Goal: Task Accomplishment & Management: Use online tool/utility

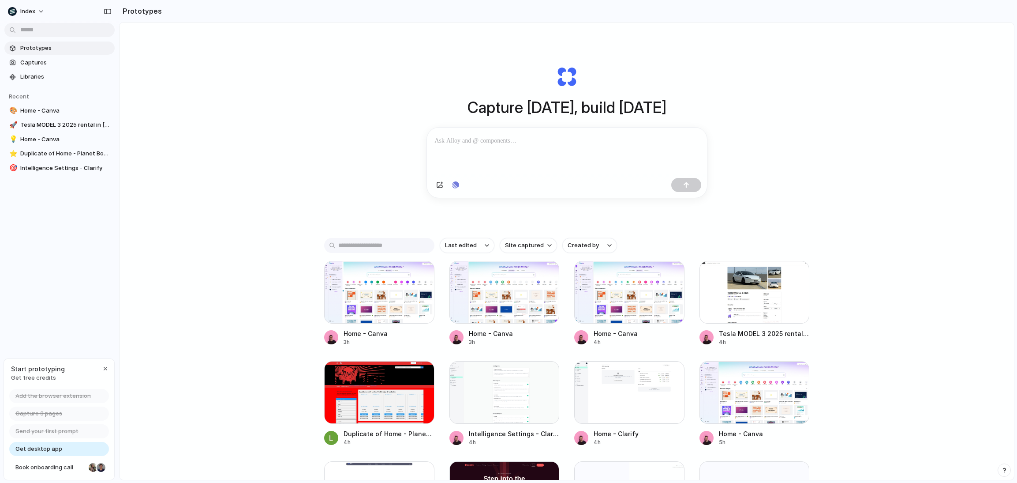
click at [282, 93] on div "Capture today, build tomorrow Clone web app Clone screenshot Start from existin…" at bounding box center [567, 275] width 895 height 504
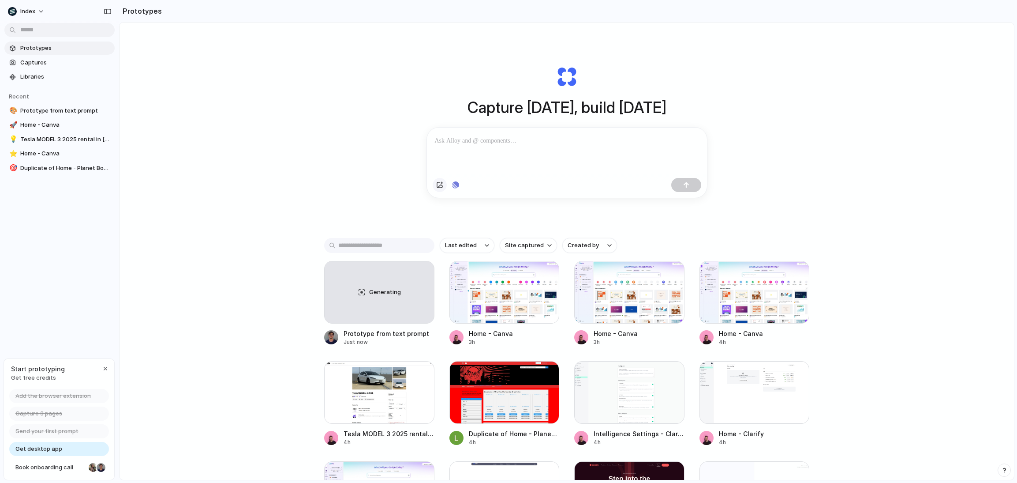
click at [440, 184] on div "button" at bounding box center [439, 184] width 7 height 7
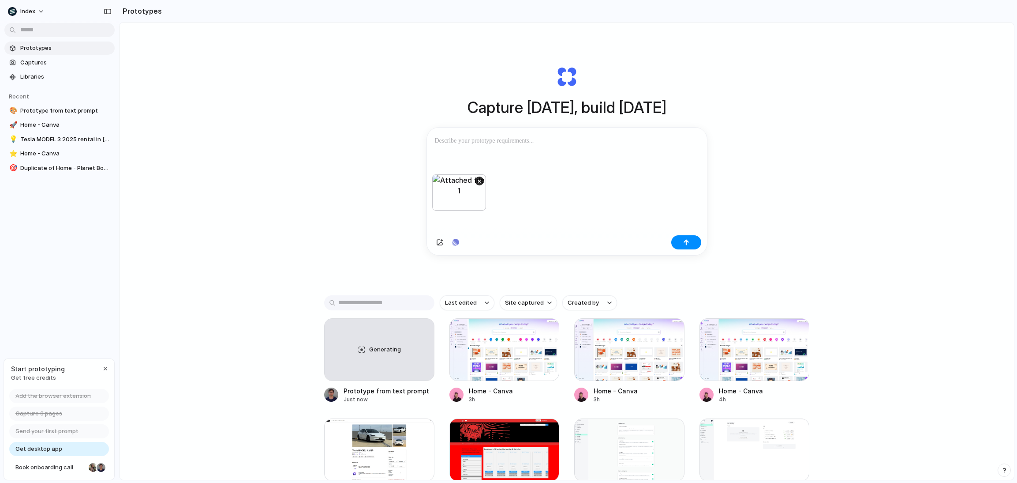
click at [507, 146] on div at bounding box center [567, 151] width 280 height 47
click at [697, 247] on button "button" at bounding box center [687, 242] width 30 height 14
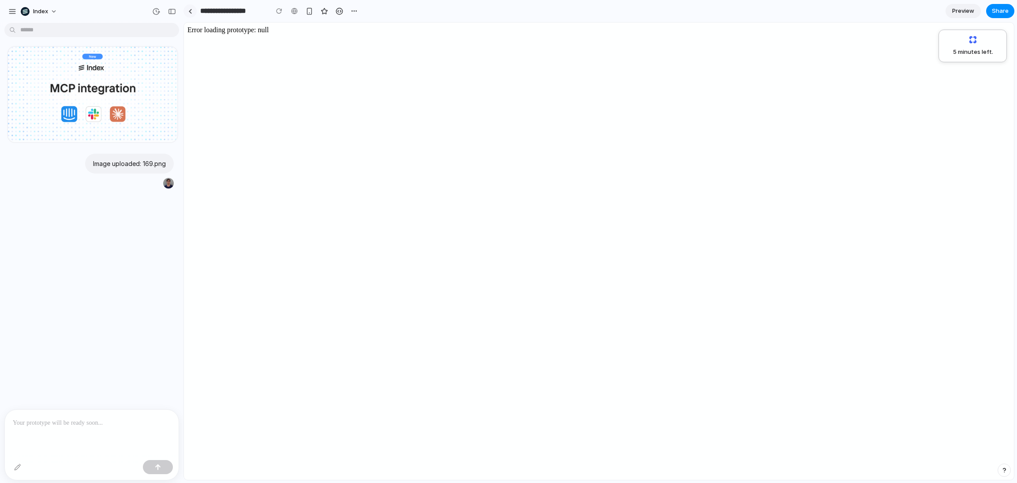
click at [189, 8] on link at bounding box center [190, 10] width 13 height 13
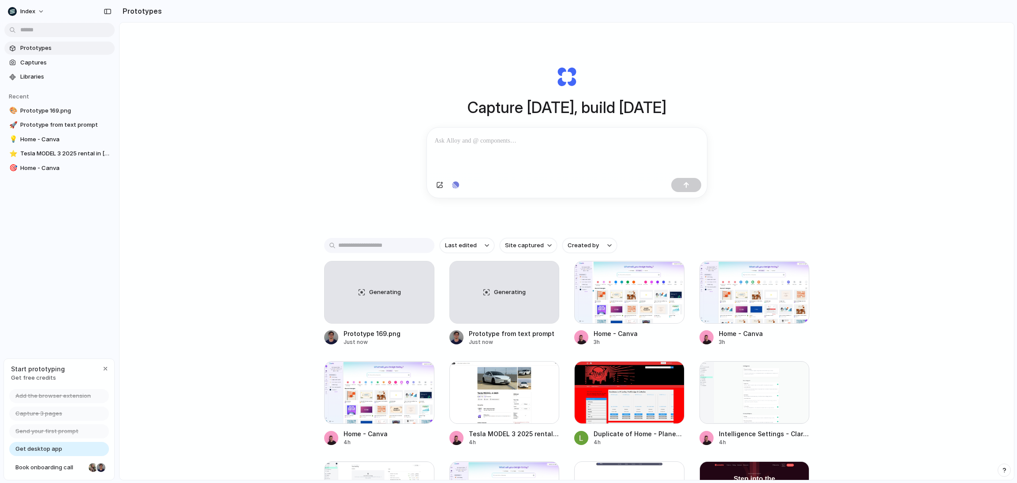
click at [535, 151] on div at bounding box center [567, 151] width 280 height 47
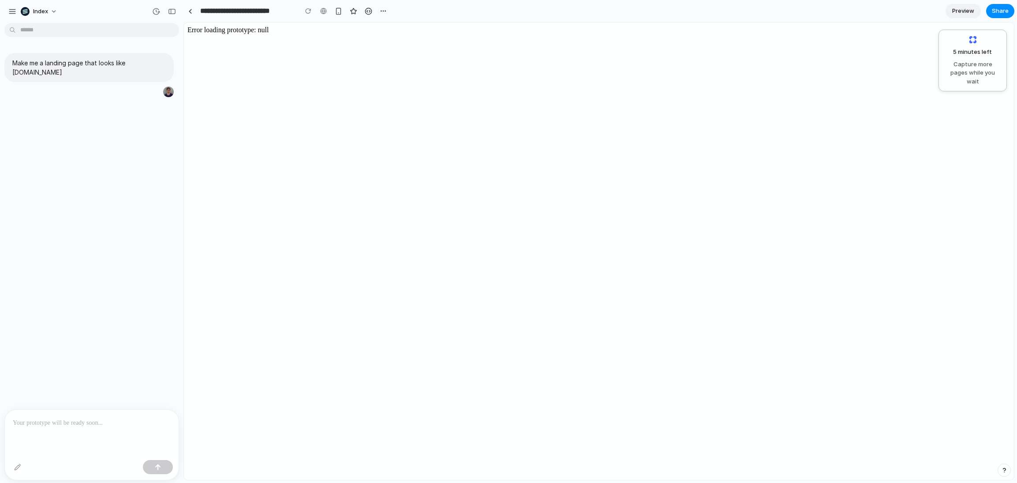
click at [221, 33] on body "Error loading prototype: null" at bounding box center [599, 251] width 823 height 450
copy body "Error loading prototype: null"
click at [96, 215] on div "Make me a landing page that looks like Stripe.com" at bounding box center [89, 217] width 178 height 383
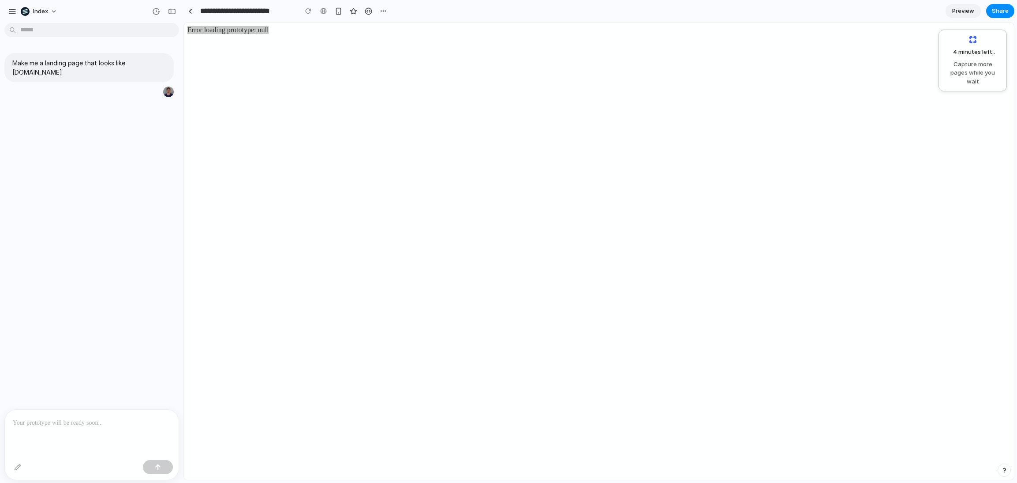
click at [106, 155] on div "Make me a landing page that looks like Stripe.com" at bounding box center [89, 217] width 178 height 383
click at [190, 12] on div at bounding box center [190, 11] width 4 height 5
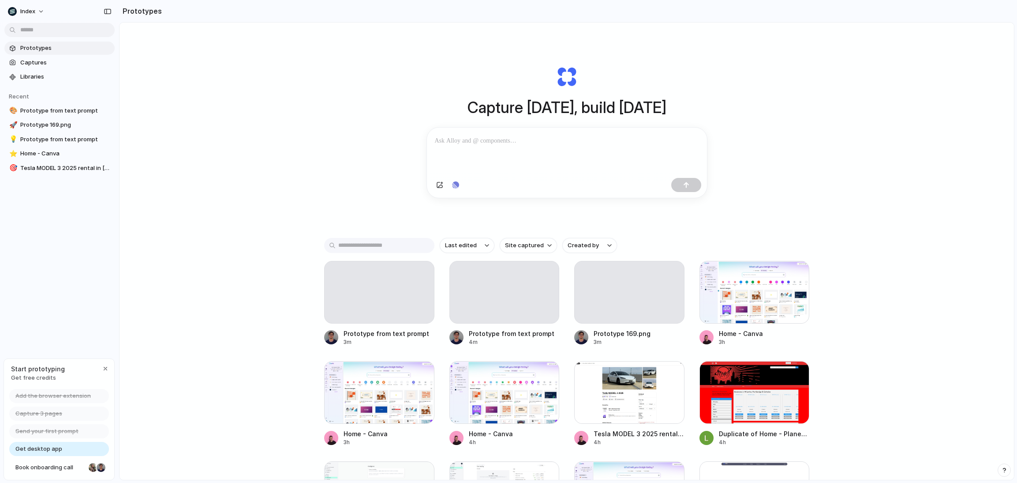
click at [305, 147] on div "Capture today, build tomorrow Clone web app Clone screenshot Start from existin…" at bounding box center [567, 275] width 895 height 504
click at [617, 300] on div at bounding box center [629, 292] width 110 height 63
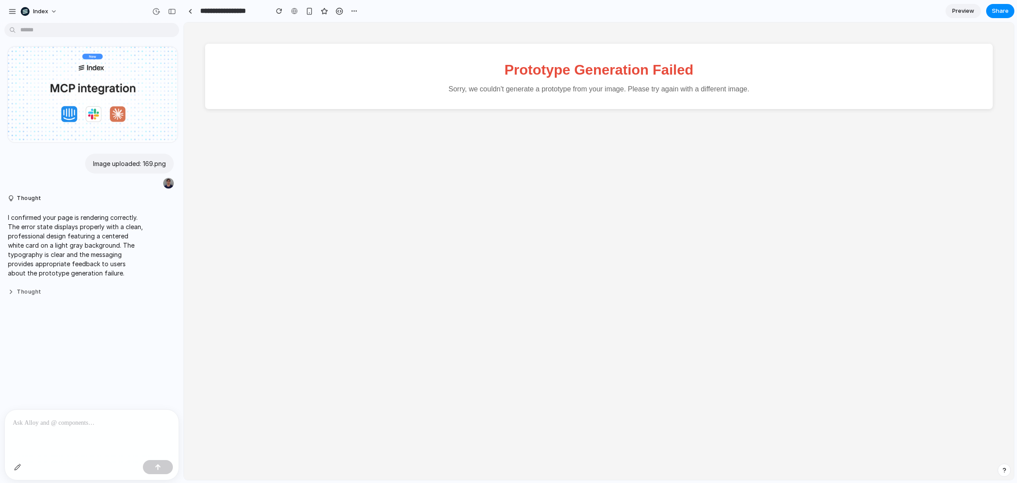
click at [19, 291] on button "Thought" at bounding box center [75, 292] width 135 height 8
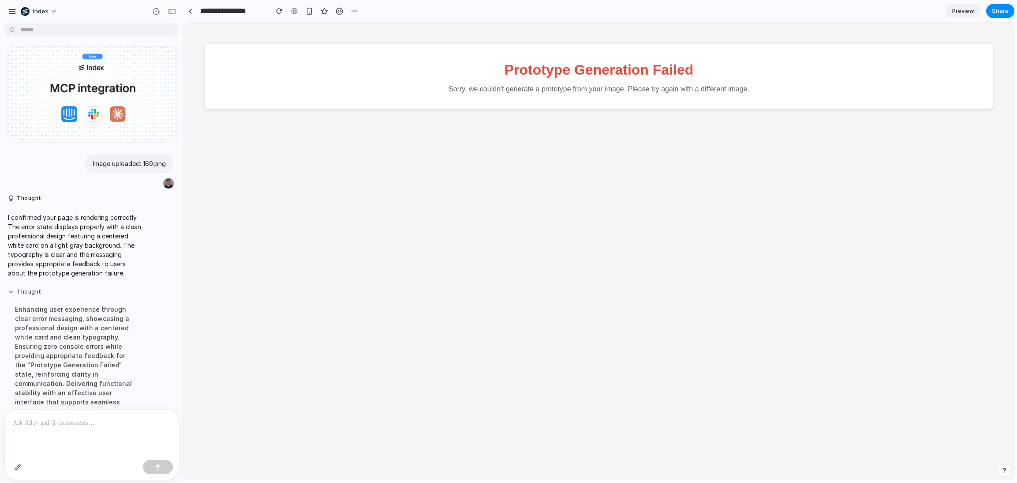
click at [25, 293] on button "Thought" at bounding box center [75, 292] width 135 height 8
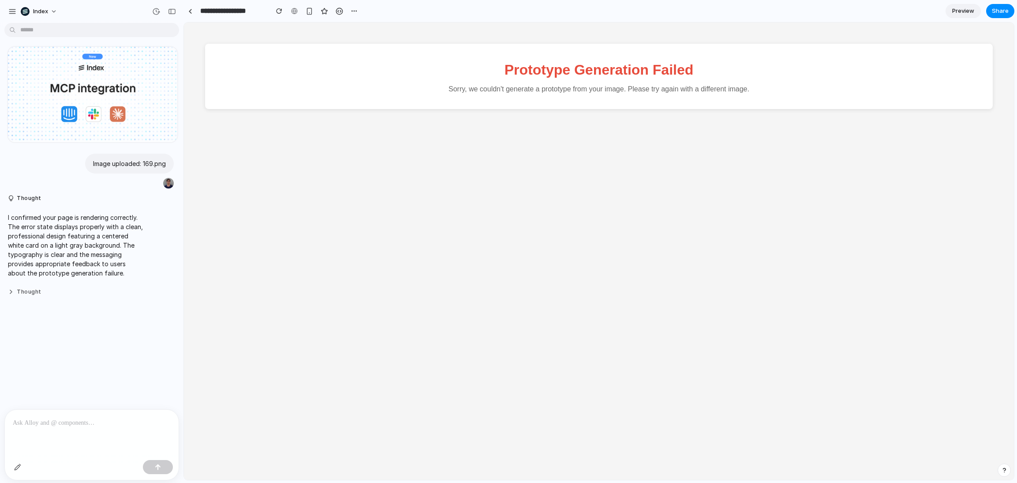
click at [20, 289] on button "Thought" at bounding box center [75, 292] width 135 height 8
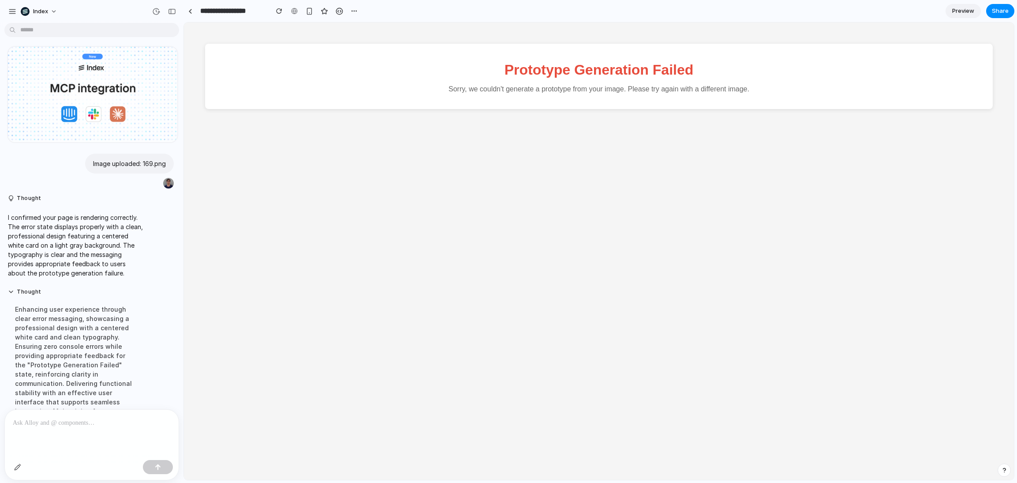
scroll to position [49, 0]
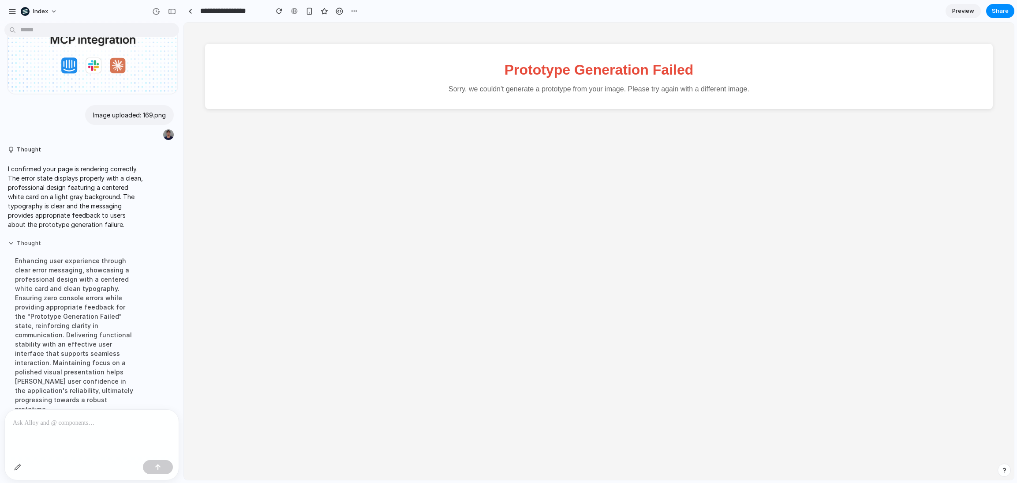
click at [32, 247] on button "Thought" at bounding box center [75, 244] width 135 height 8
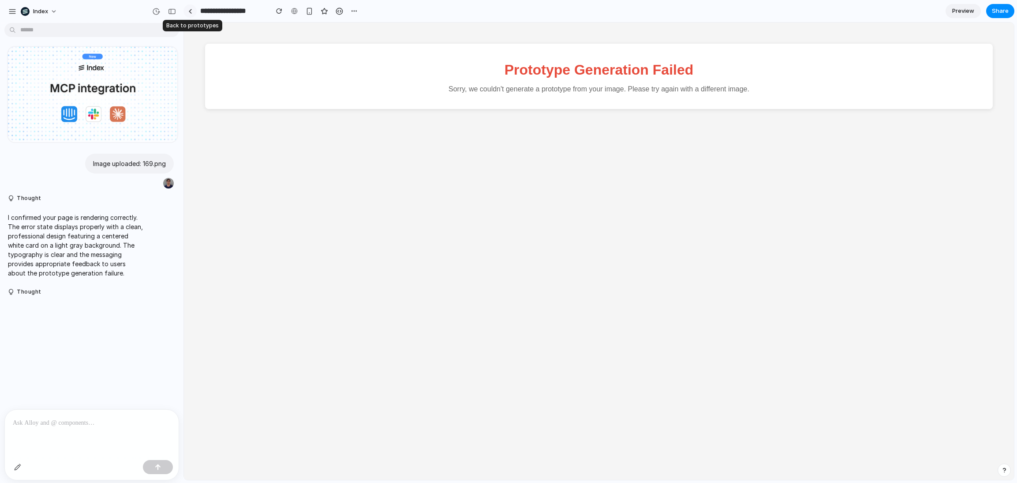
click at [190, 8] on link at bounding box center [190, 10] width 13 height 13
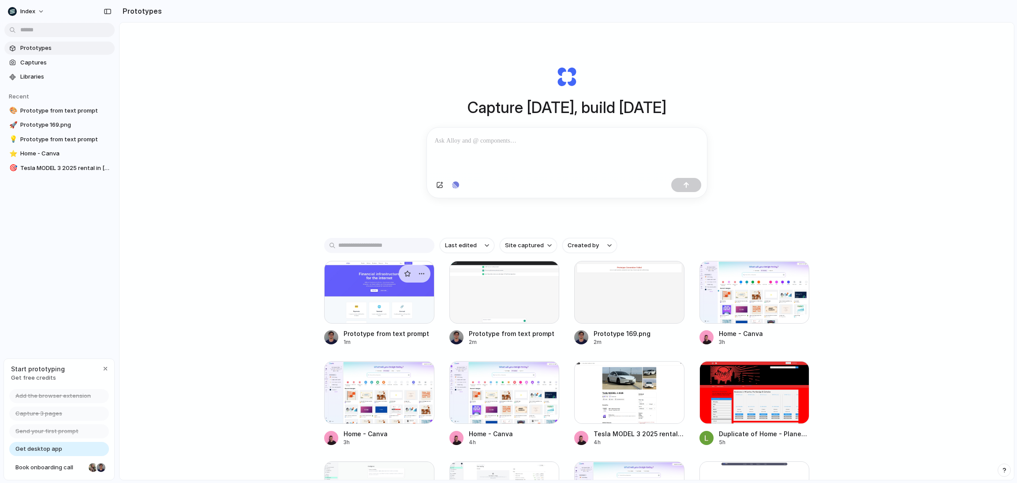
click at [384, 285] on div at bounding box center [379, 292] width 110 height 63
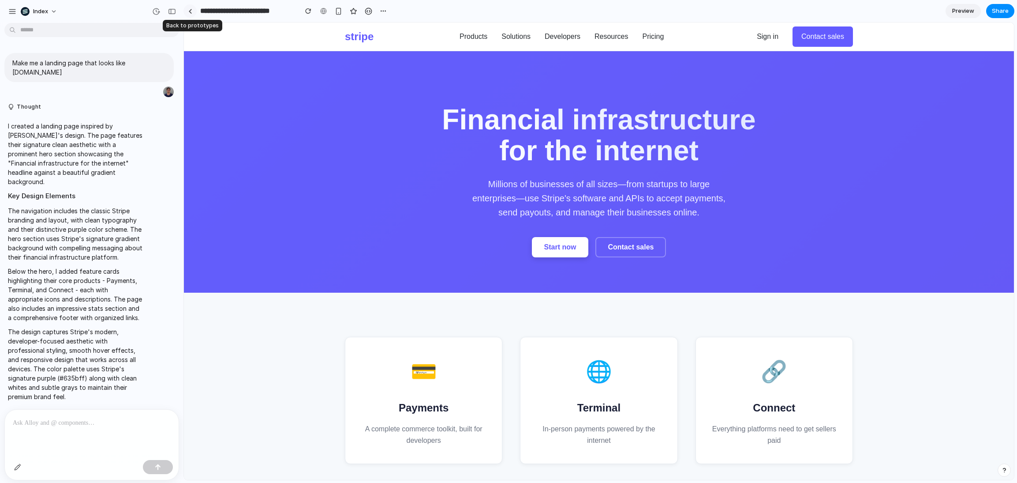
click at [189, 12] on div at bounding box center [190, 11] width 4 height 5
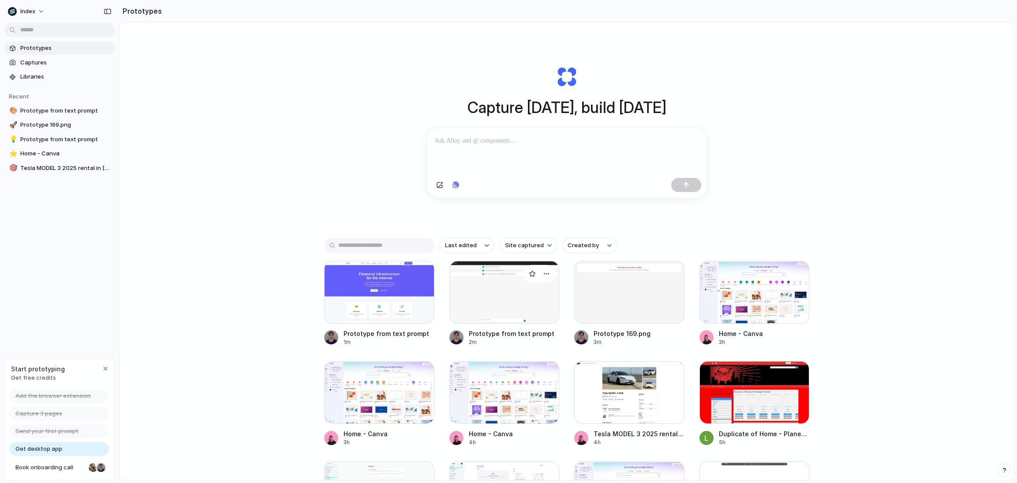
click at [461, 296] on div at bounding box center [505, 292] width 110 height 63
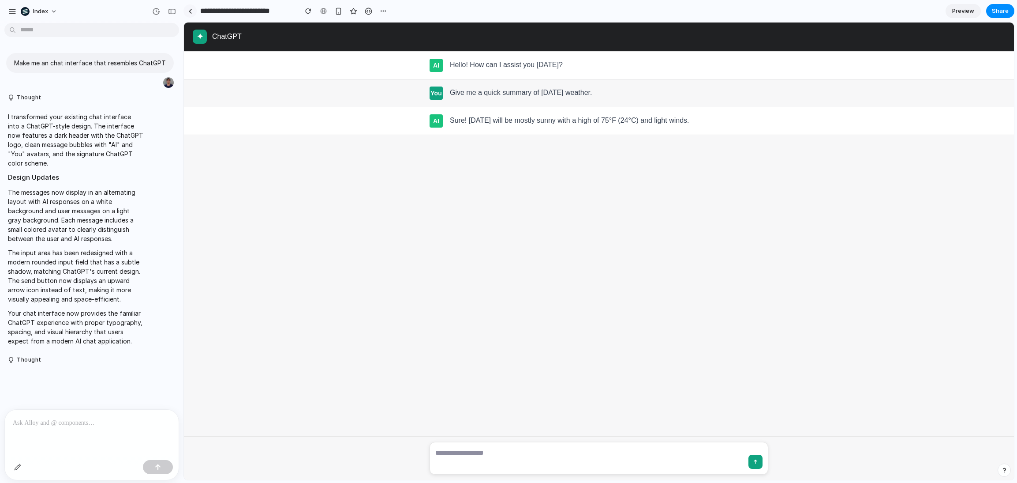
click at [188, 8] on link at bounding box center [190, 10] width 13 height 13
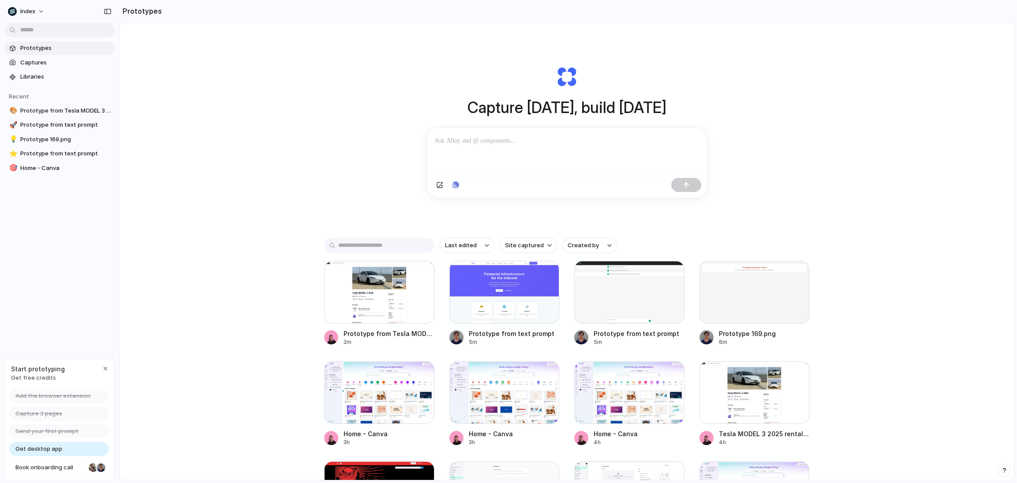
click at [236, 231] on div "Capture today, build tomorrow Clone web app Clone screenshot Start from existin…" at bounding box center [567, 275] width 895 height 504
click at [596, 274] on div at bounding box center [629, 292] width 110 height 63
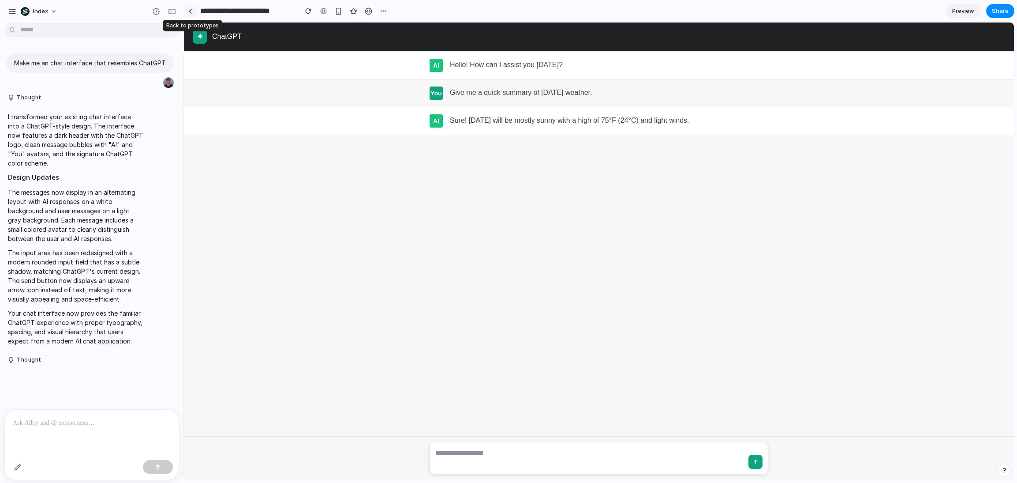
click at [193, 11] on link at bounding box center [190, 10] width 13 height 13
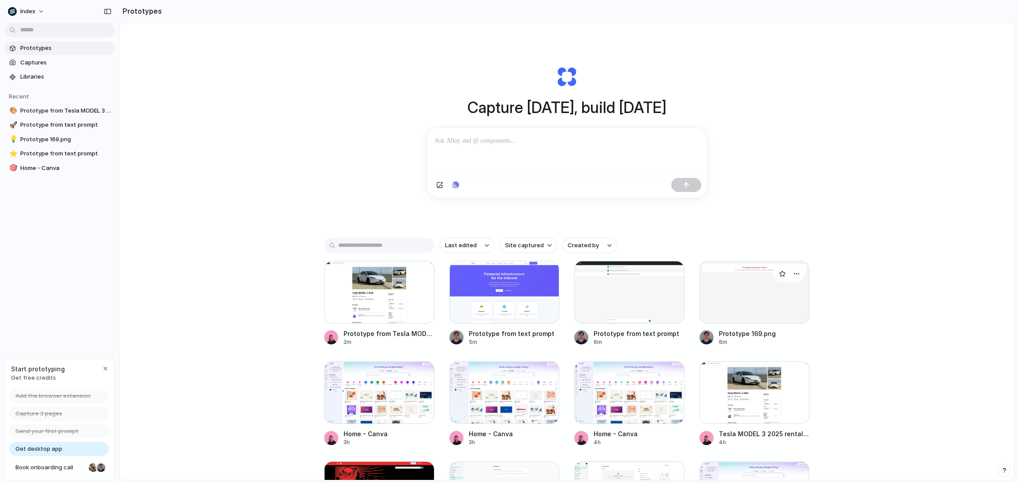
click at [726, 292] on div at bounding box center [755, 292] width 110 height 63
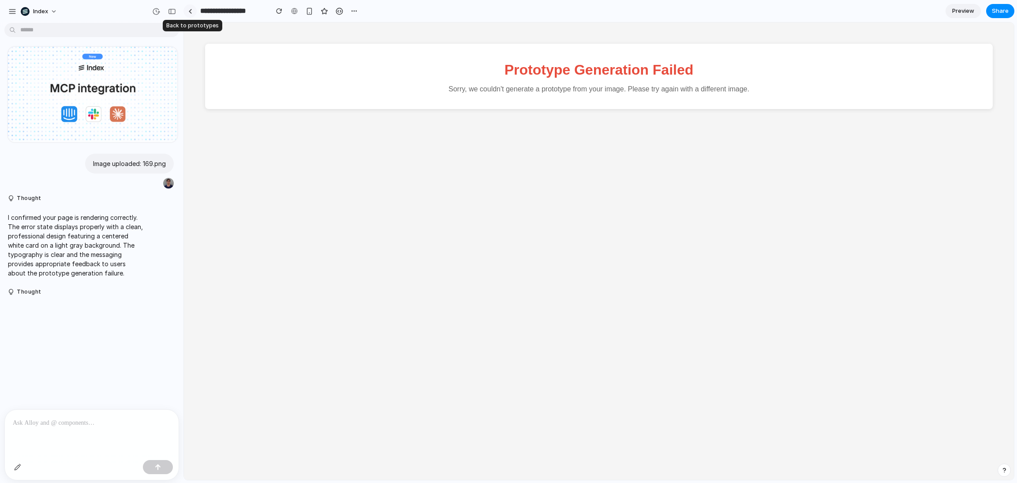
click at [186, 12] on link at bounding box center [190, 10] width 13 height 13
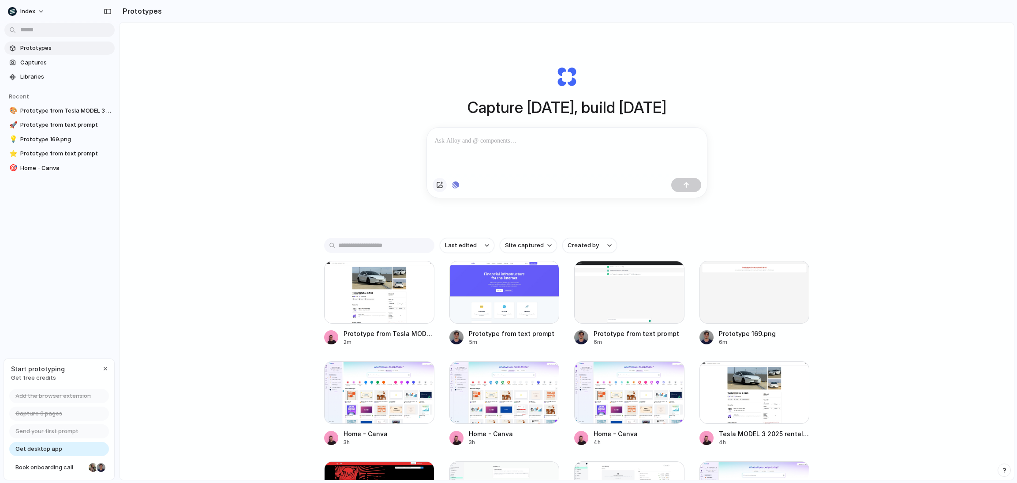
click at [437, 184] on div "button" at bounding box center [439, 184] width 7 height 7
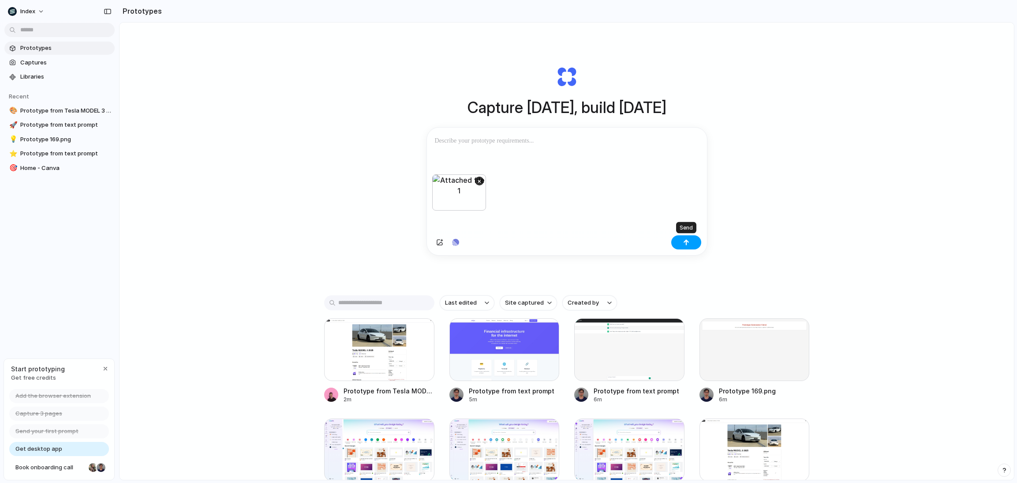
click at [686, 243] on div "button" at bounding box center [686, 242] width 6 height 6
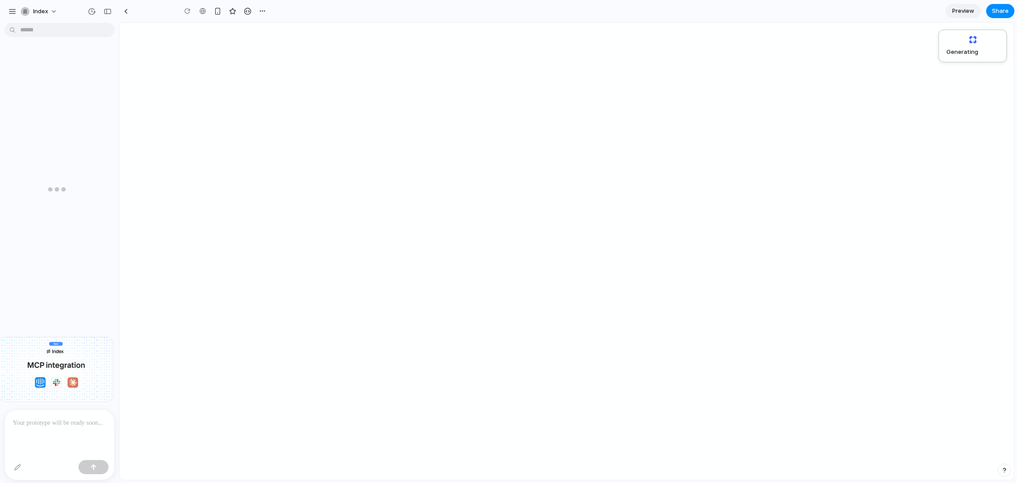
type input "**********"
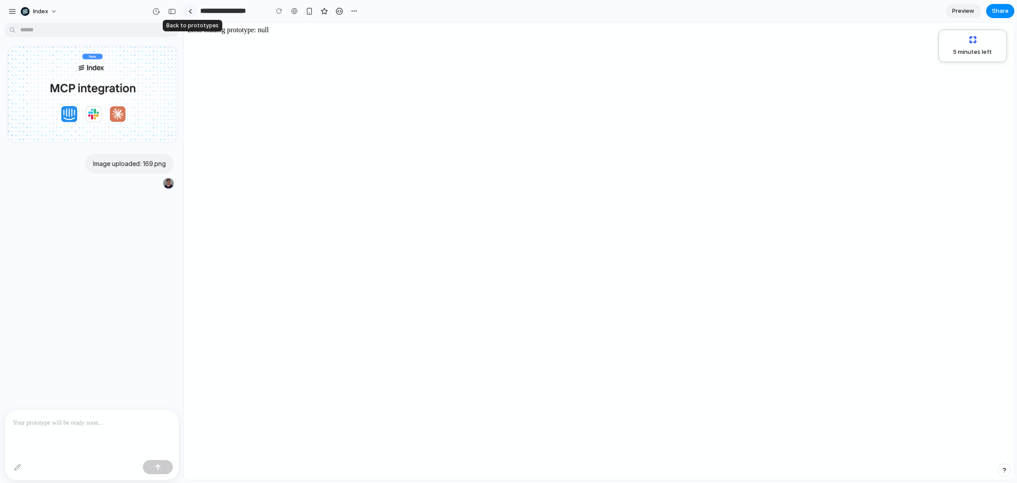
click at [191, 11] on div at bounding box center [190, 11] width 4 height 5
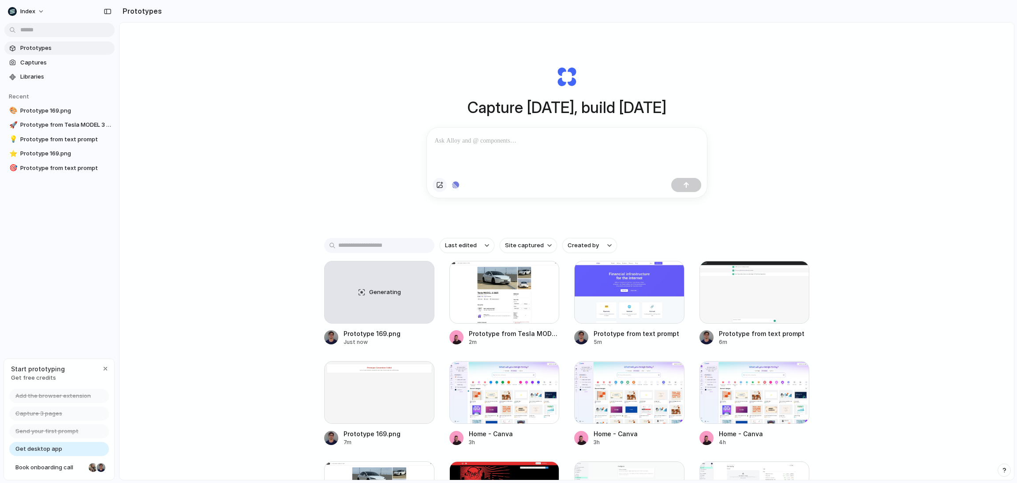
click at [439, 184] on div "button" at bounding box center [439, 184] width 7 height 7
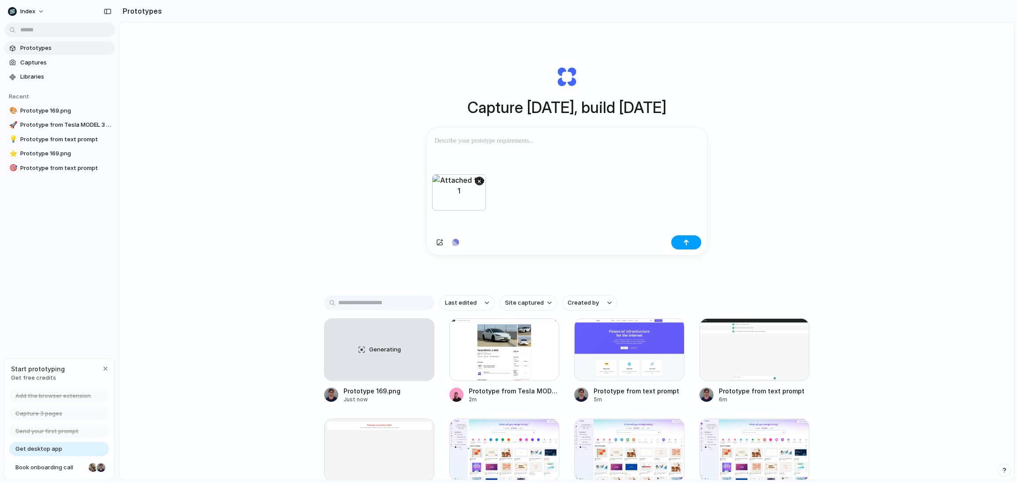
click at [694, 244] on button "button" at bounding box center [687, 242] width 30 height 14
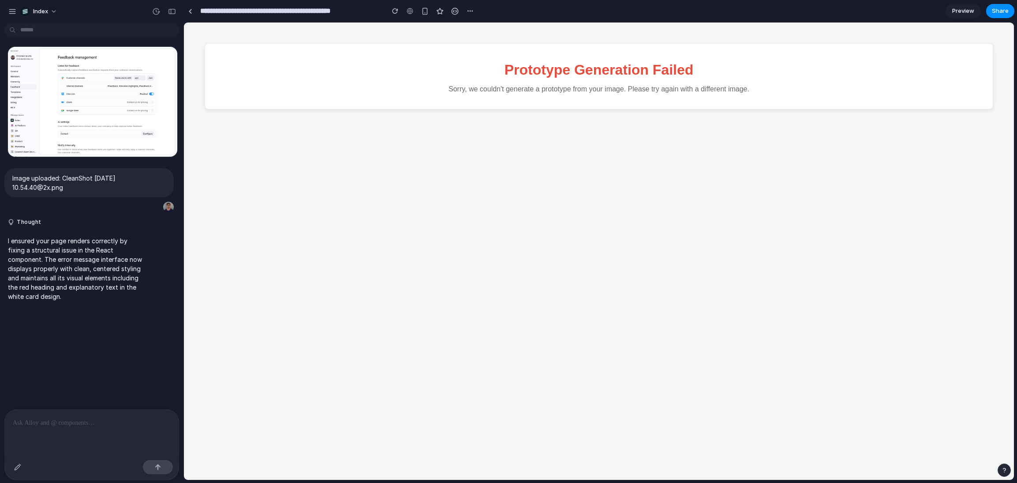
click at [238, 130] on html "Prototype Generation Failed Sorry, we couldn't generate a prototype from your i…" at bounding box center [599, 77] width 830 height 108
click at [191, 15] on link at bounding box center [190, 10] width 13 height 13
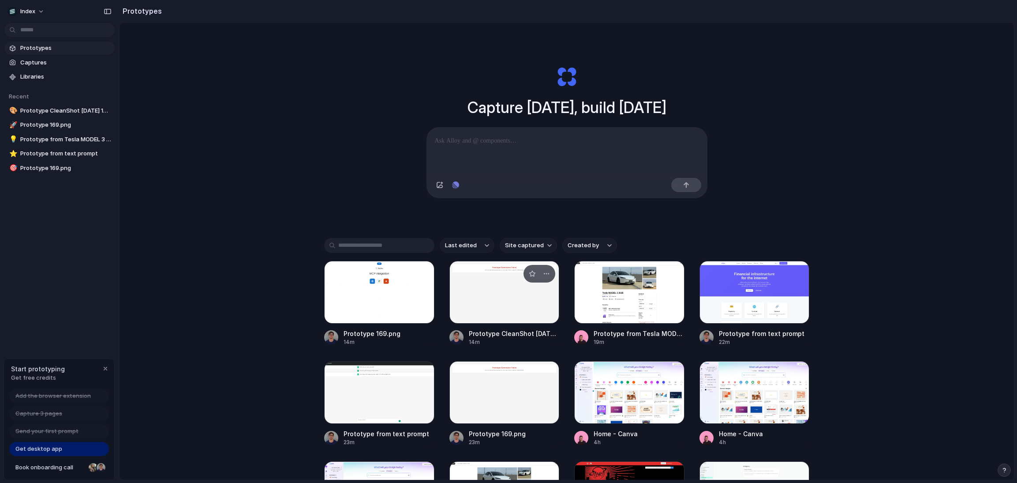
click at [482, 294] on div at bounding box center [505, 292] width 110 height 63
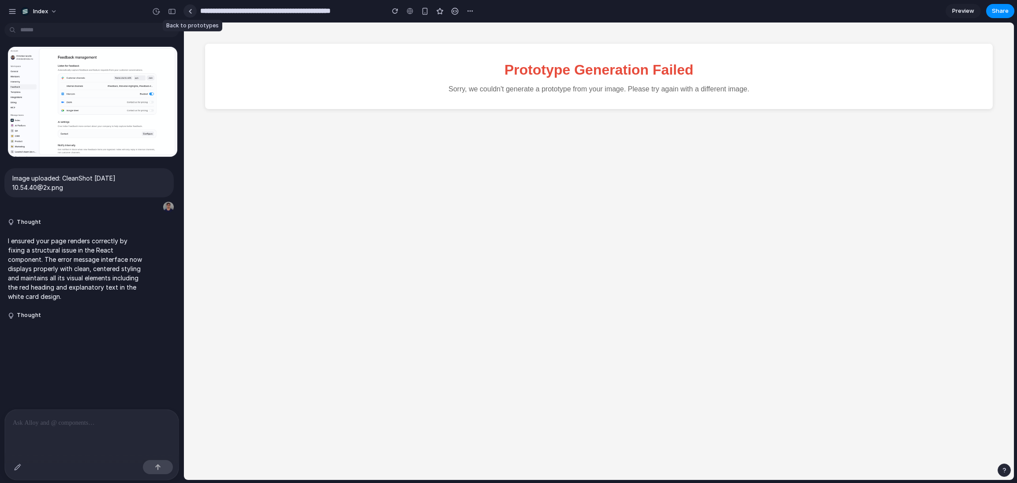
click at [190, 11] on div at bounding box center [190, 11] width 4 height 5
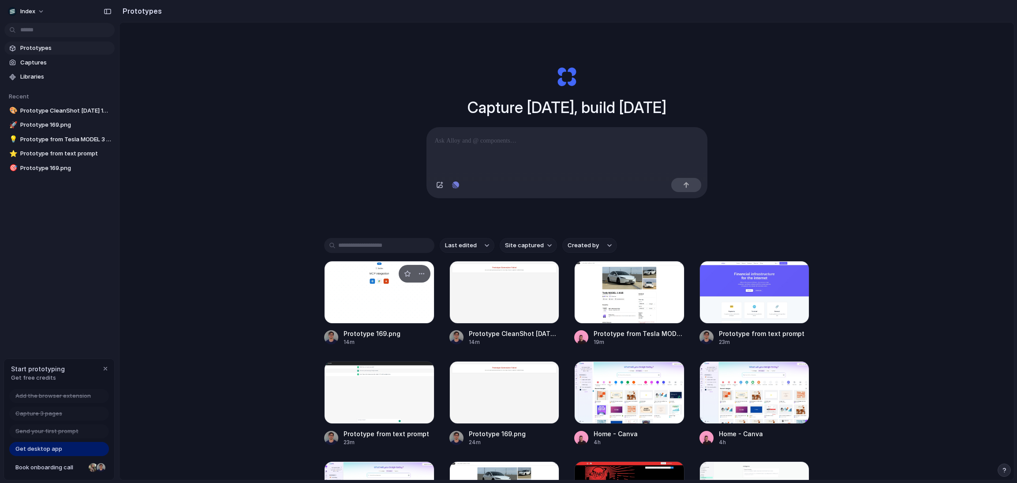
click at [384, 305] on div at bounding box center [379, 292] width 110 height 63
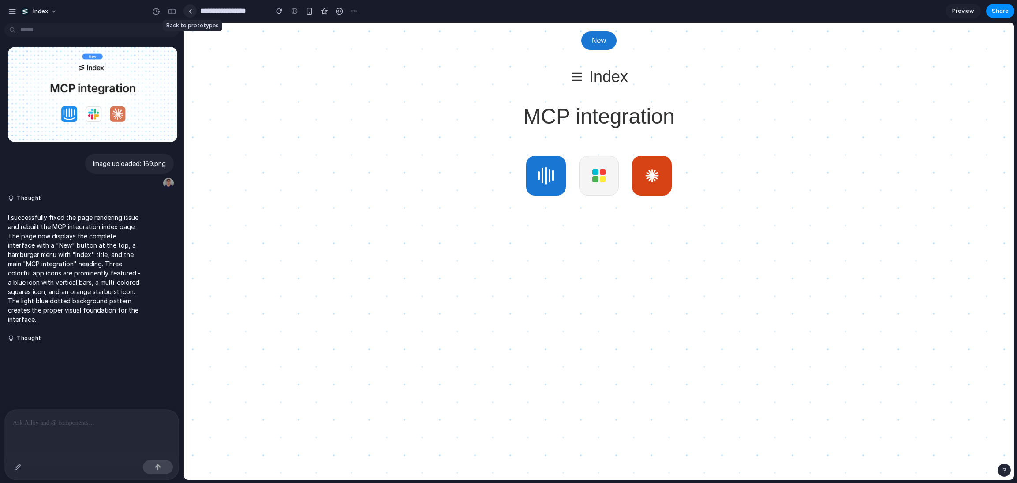
click at [194, 10] on link at bounding box center [190, 10] width 13 height 13
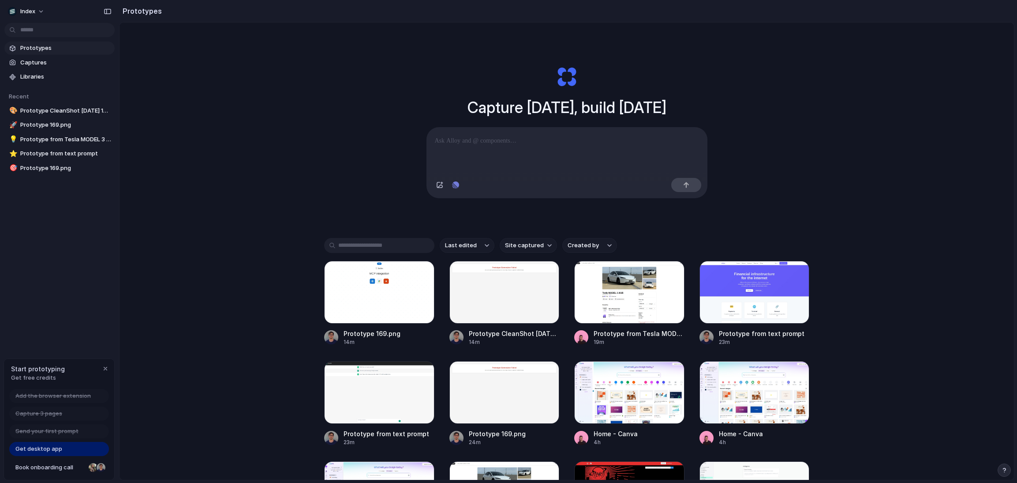
scroll to position [56, 0]
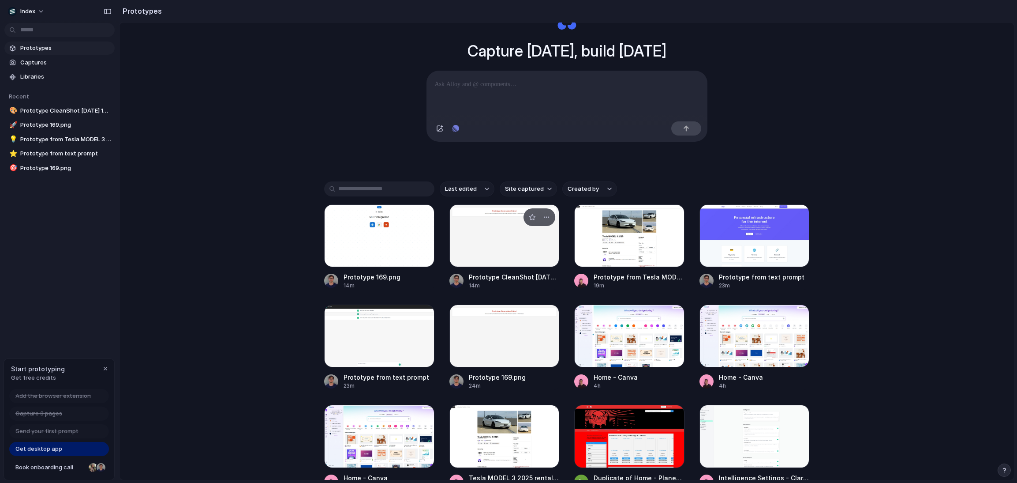
click at [492, 237] on div at bounding box center [505, 235] width 110 height 63
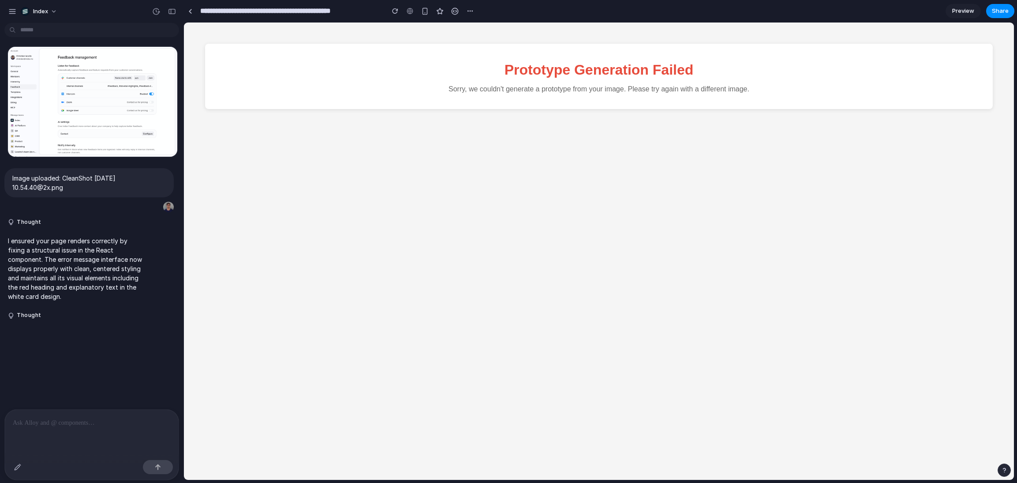
drag, startPoint x: 374, startPoint y: 36, endPoint x: 190, endPoint y: 31, distance: 184.0
click at [189, 13] on div at bounding box center [190, 11] width 4 height 5
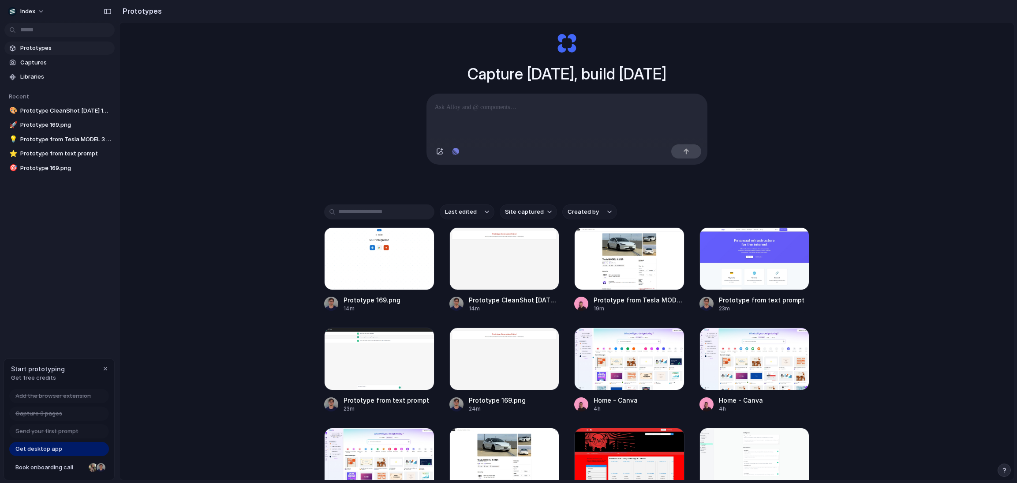
scroll to position [41, 0]
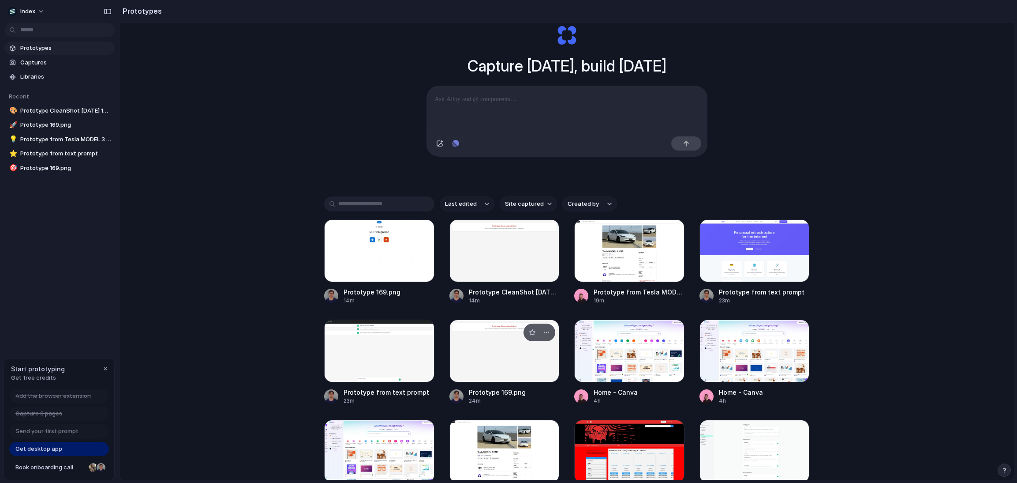
click at [472, 352] on div at bounding box center [505, 350] width 110 height 63
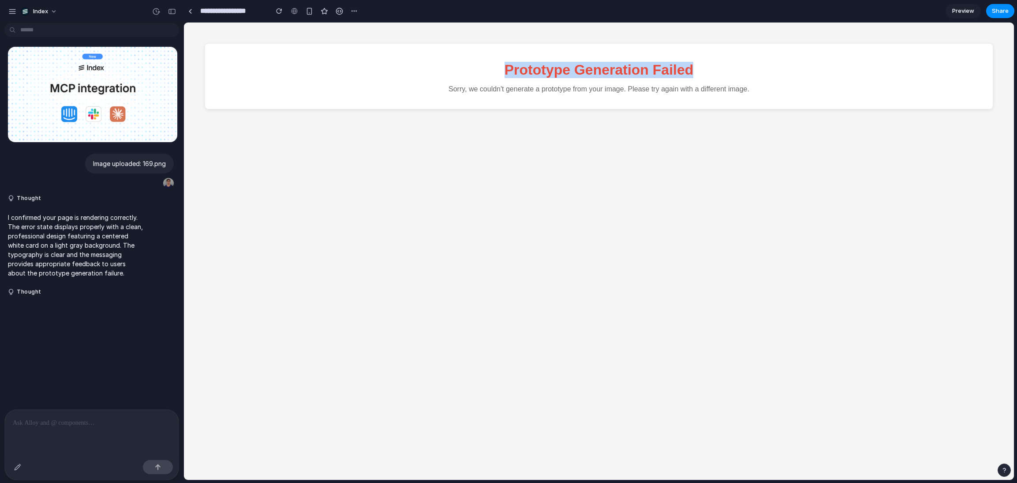
drag, startPoint x: 608, startPoint y: 63, endPoint x: 761, endPoint y: 63, distance: 153.1
click at [751, 63] on h1 "Prototype Generation Failed" at bounding box center [599, 70] width 770 height 16
click at [191, 13] on div at bounding box center [190, 11] width 4 height 5
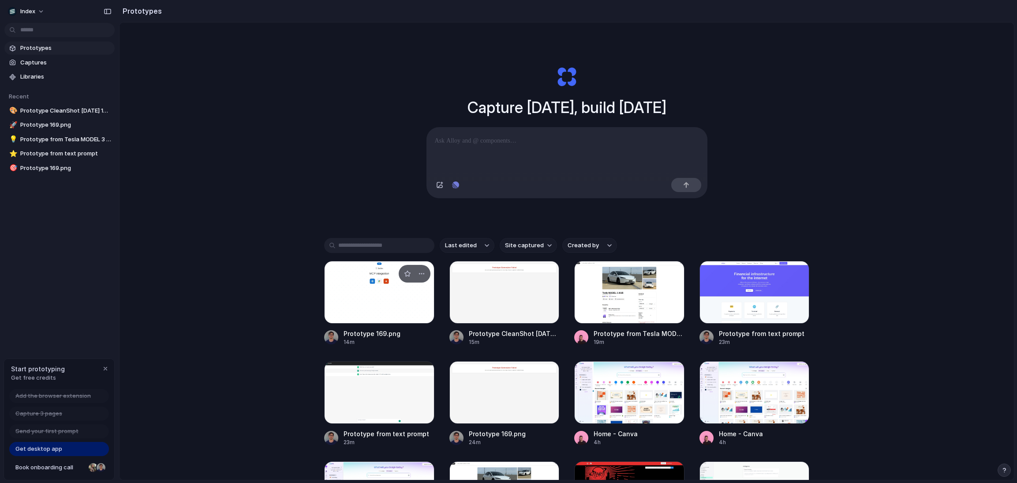
click at [365, 271] on div at bounding box center [379, 292] width 110 height 63
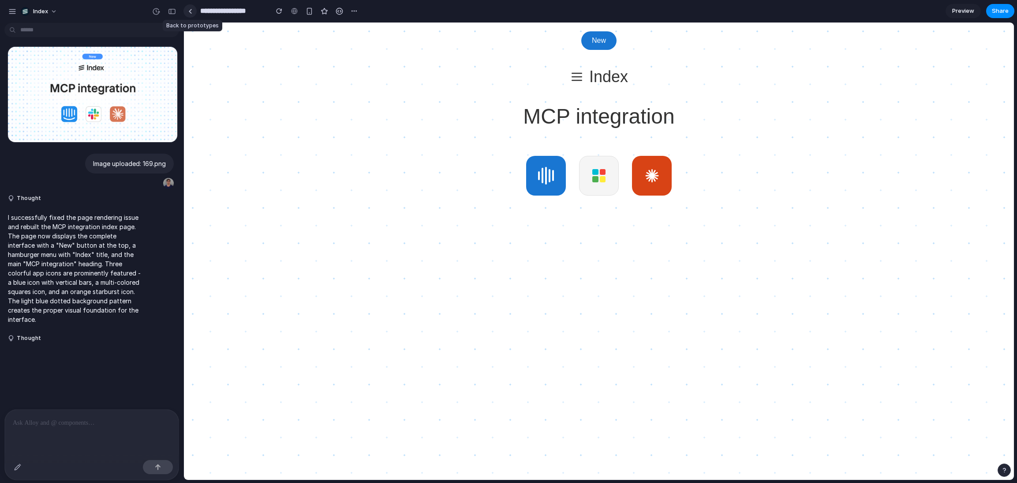
click at [195, 9] on link at bounding box center [190, 10] width 13 height 13
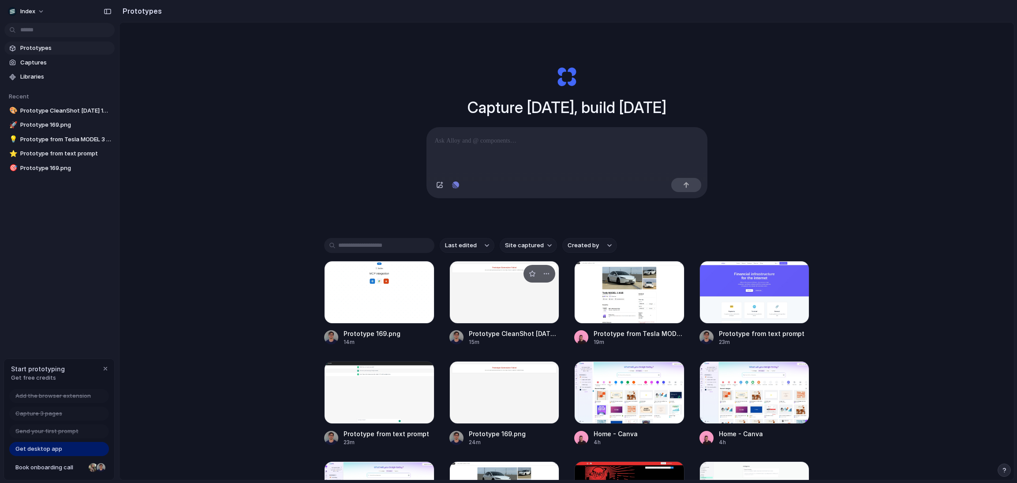
click at [500, 284] on div at bounding box center [505, 292] width 110 height 63
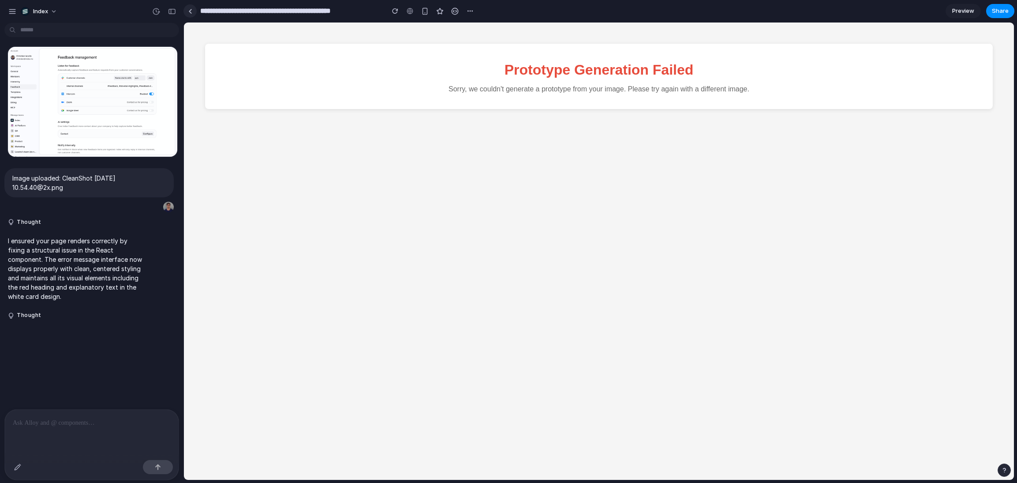
click at [193, 11] on link at bounding box center [190, 10] width 13 height 13
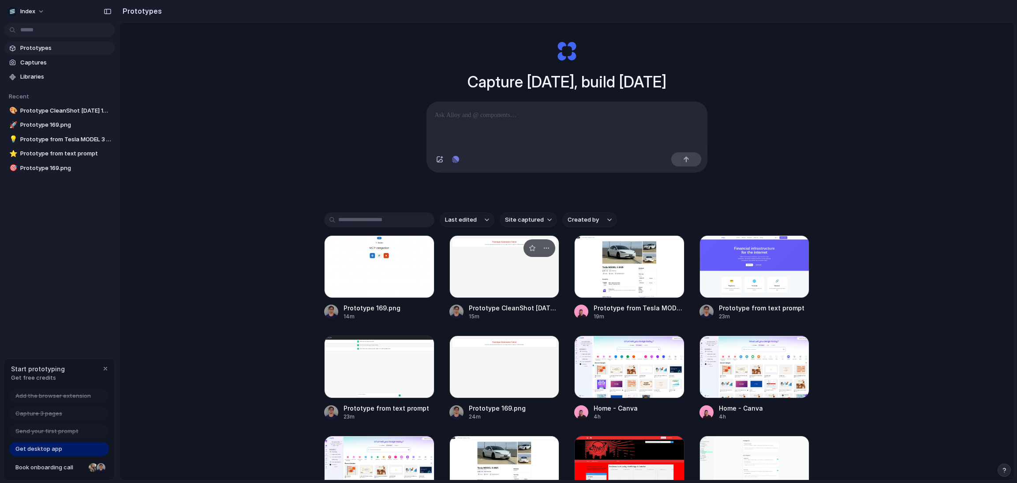
scroll to position [29, 0]
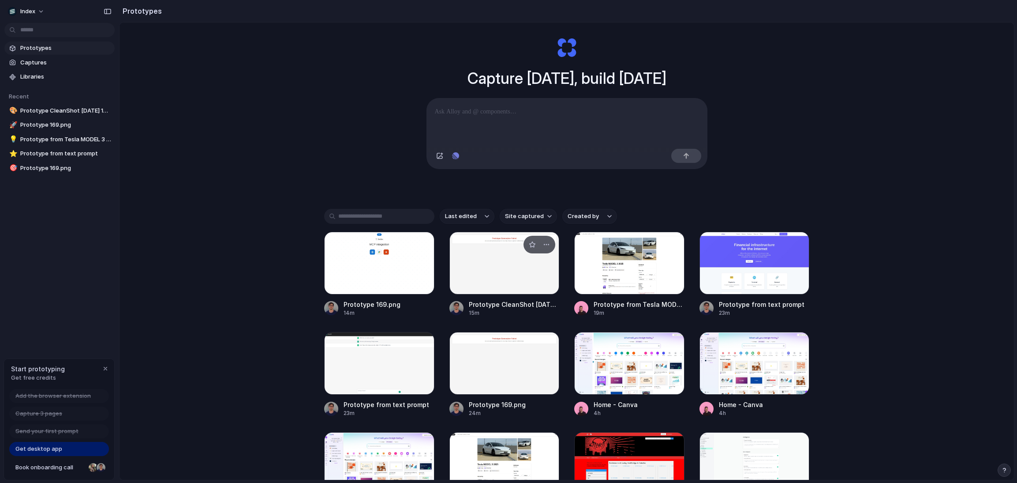
click at [490, 236] on div at bounding box center [505, 263] width 110 height 63
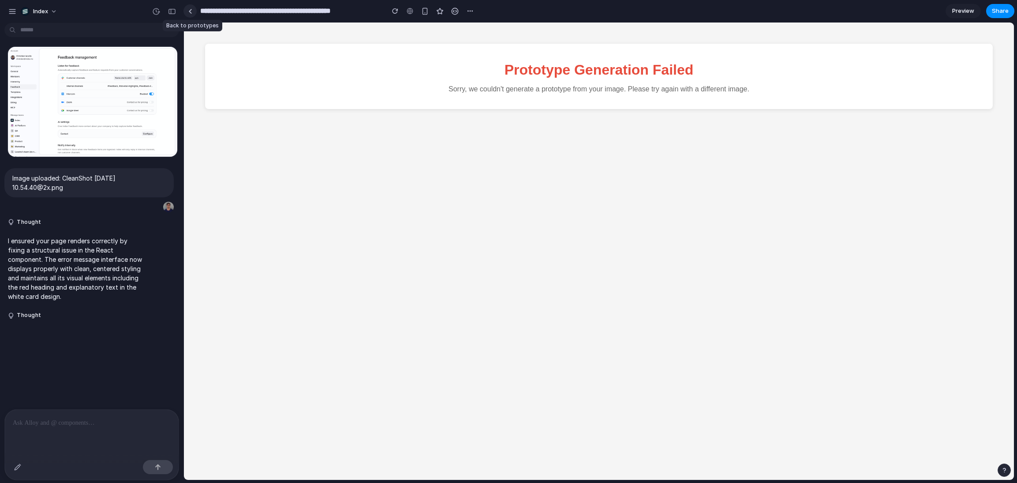
click at [192, 13] on link at bounding box center [190, 10] width 13 height 13
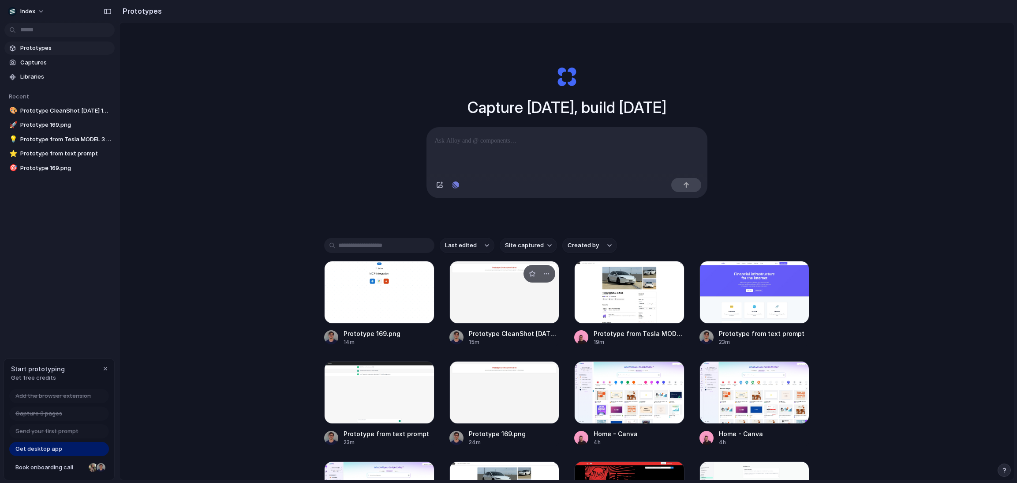
click at [470, 290] on div at bounding box center [505, 292] width 110 height 63
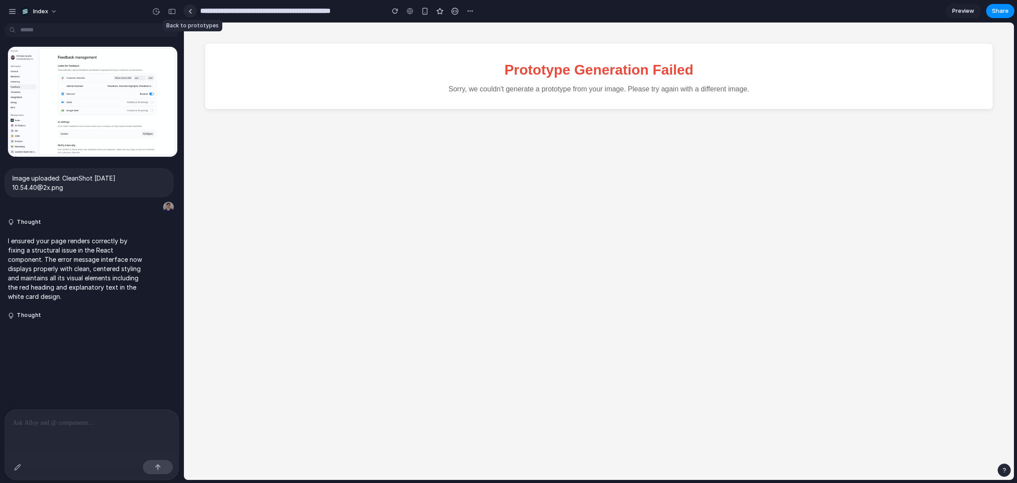
click at [189, 10] on div at bounding box center [190, 11] width 4 height 5
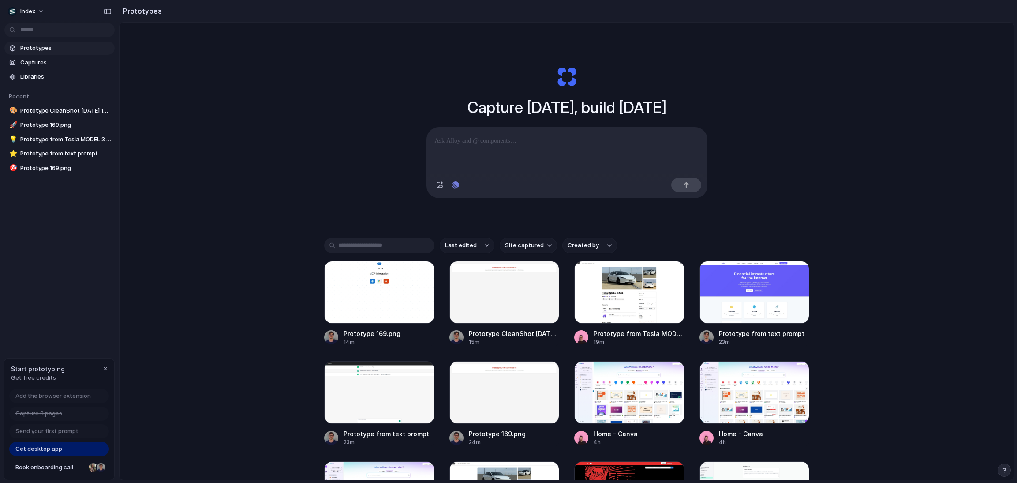
click at [215, 154] on div "Capture today, build tomorrow Clone web app Clone screenshot Start from existin…" at bounding box center [567, 275] width 895 height 504
click at [743, 307] on div at bounding box center [755, 292] width 110 height 63
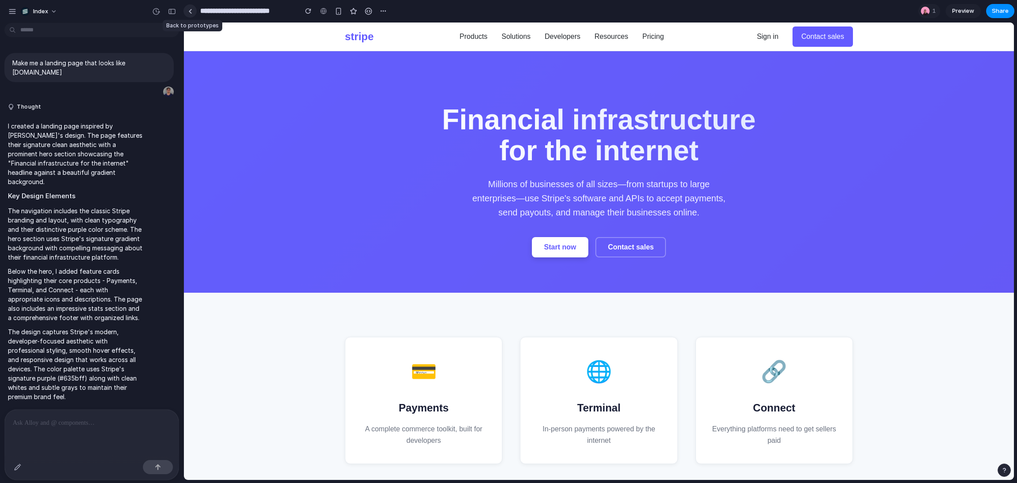
click at [191, 8] on link at bounding box center [190, 10] width 13 height 13
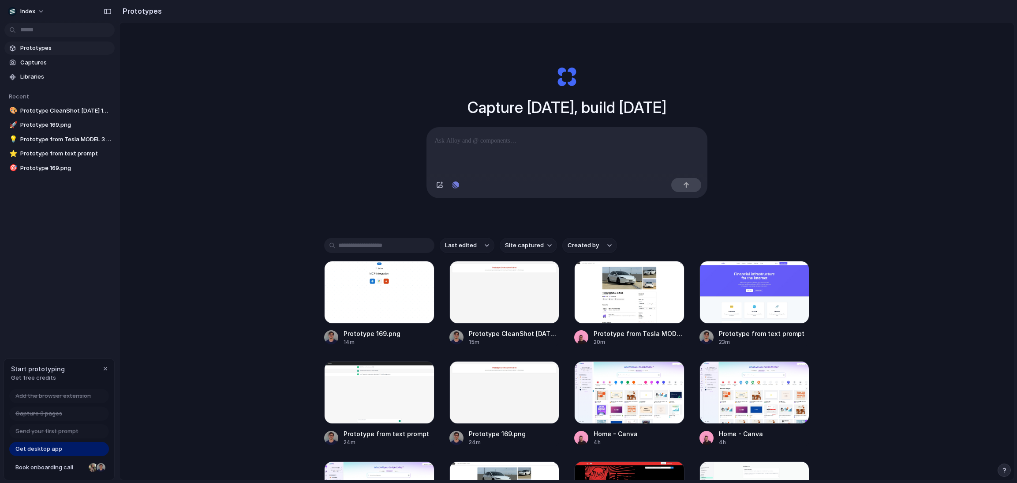
scroll to position [125, 0]
click at [489, 390] on div at bounding box center [505, 392] width 110 height 63
click at [492, 298] on div at bounding box center [505, 292] width 110 height 63
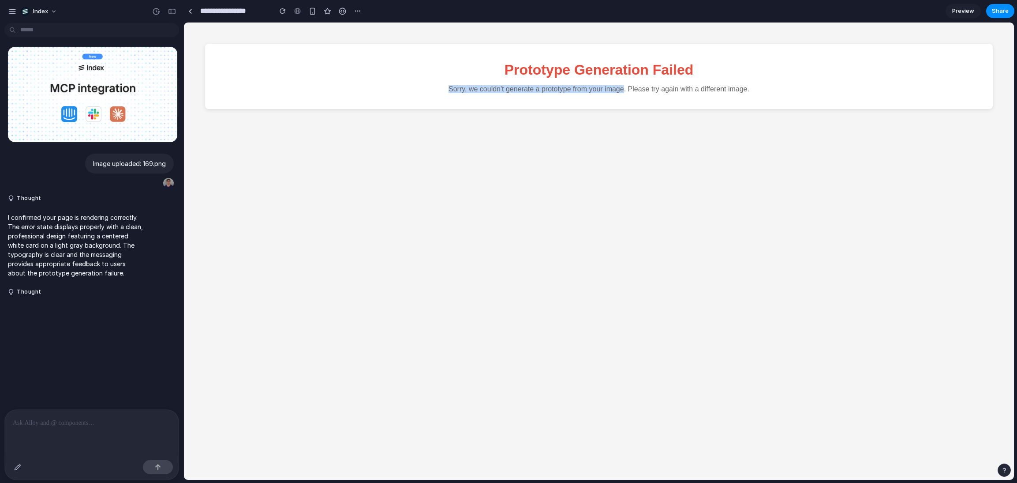
drag, startPoint x: 447, startPoint y: 89, endPoint x: 626, endPoint y: 89, distance: 178.7
click at [626, 89] on p "Sorry, we couldn't generate a prototype from your image. Please try again with …" at bounding box center [599, 89] width 770 height 8
copy p "Sorry, we couldn't generate a prototype from your image"
click at [488, 130] on html "Prototype Generation Failed Sorry, we couldn't generate a prototype from your i…" at bounding box center [599, 77] width 830 height 108
click at [192, 12] on link at bounding box center [190, 10] width 13 height 13
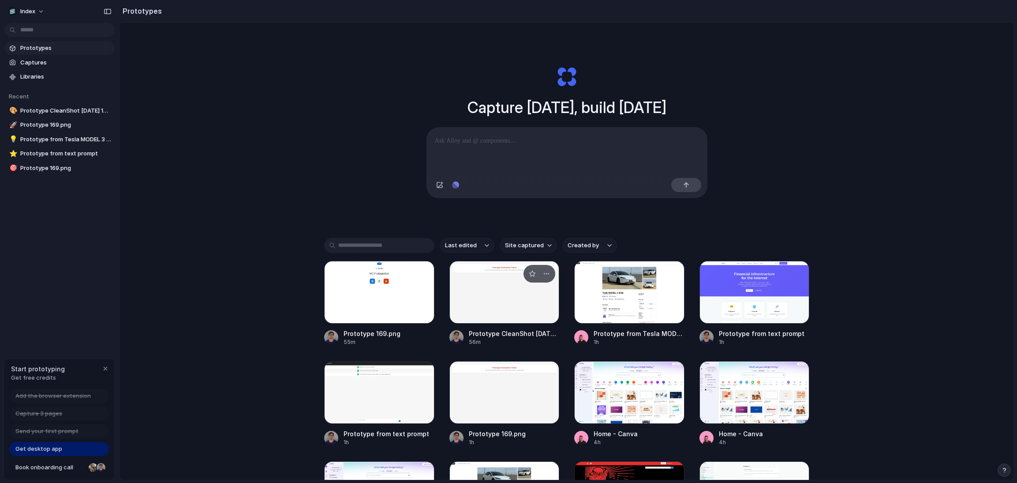
click at [472, 276] on div at bounding box center [505, 292] width 110 height 63
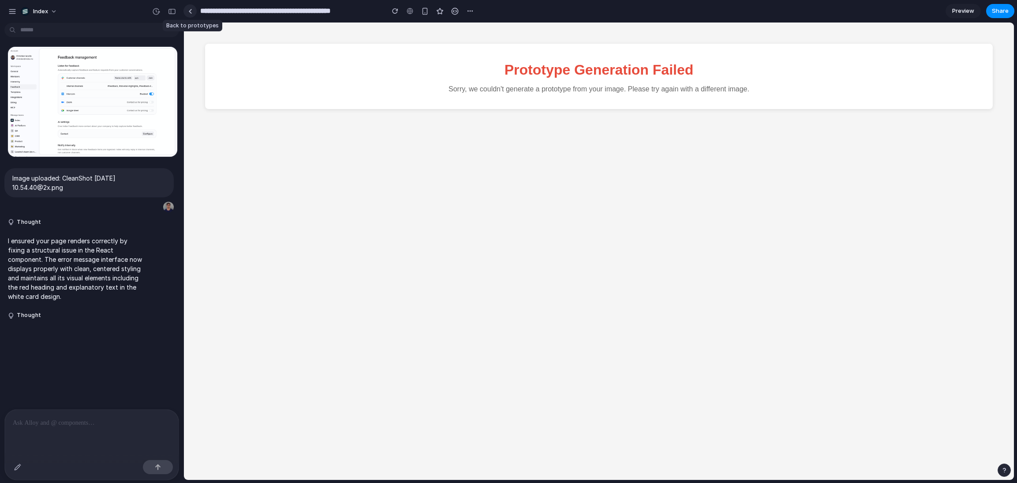
click at [192, 14] on link at bounding box center [190, 10] width 13 height 13
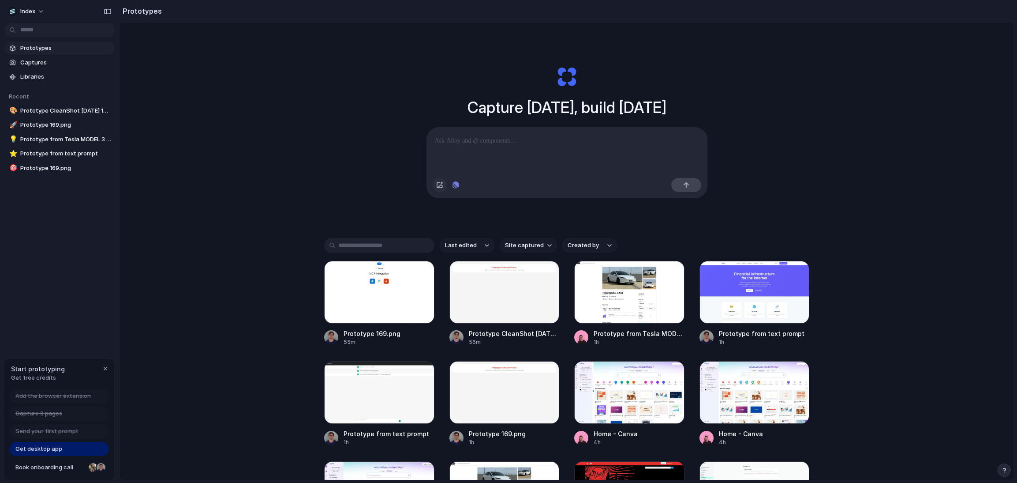
click at [438, 184] on div "button" at bounding box center [439, 184] width 7 height 7
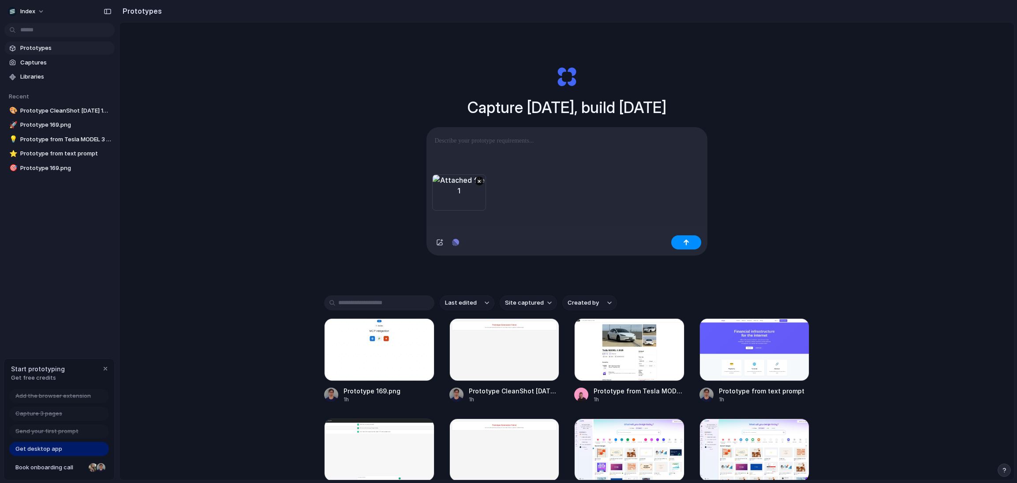
click at [216, 130] on div "Capture today, build tomorrow × Last edited Site captured Created by Prototype …" at bounding box center [567, 275] width 895 height 504
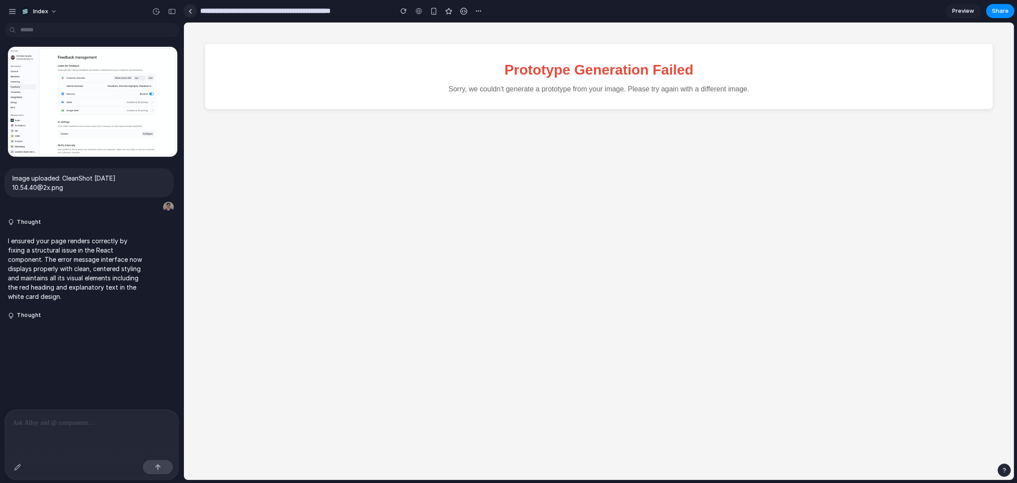
click at [189, 11] on div at bounding box center [190, 11] width 4 height 5
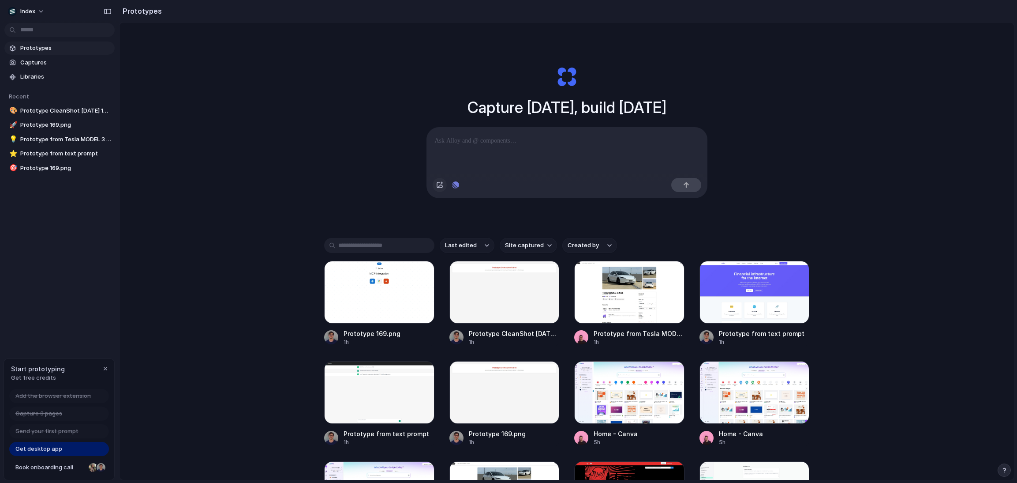
click at [441, 183] on div "button" at bounding box center [439, 184] width 7 height 7
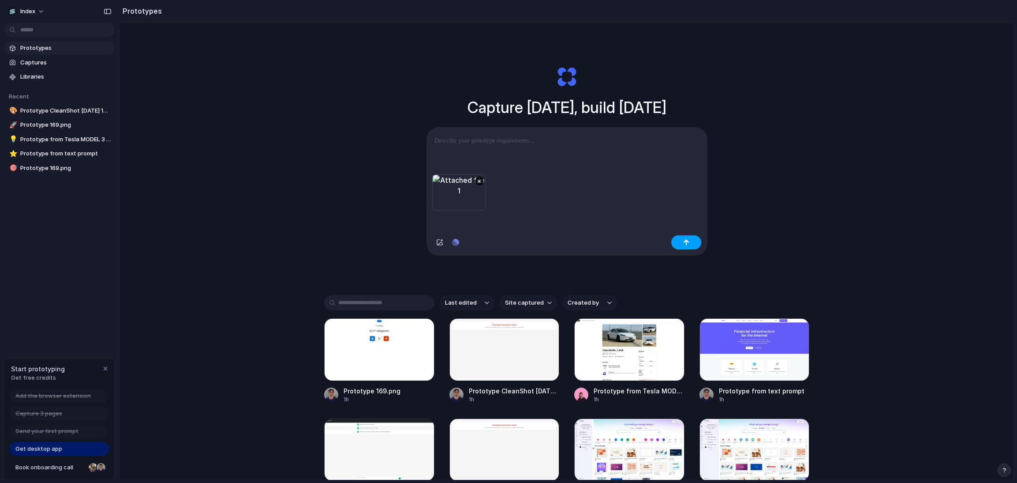
click at [683, 240] on button "button" at bounding box center [687, 242] width 30 height 14
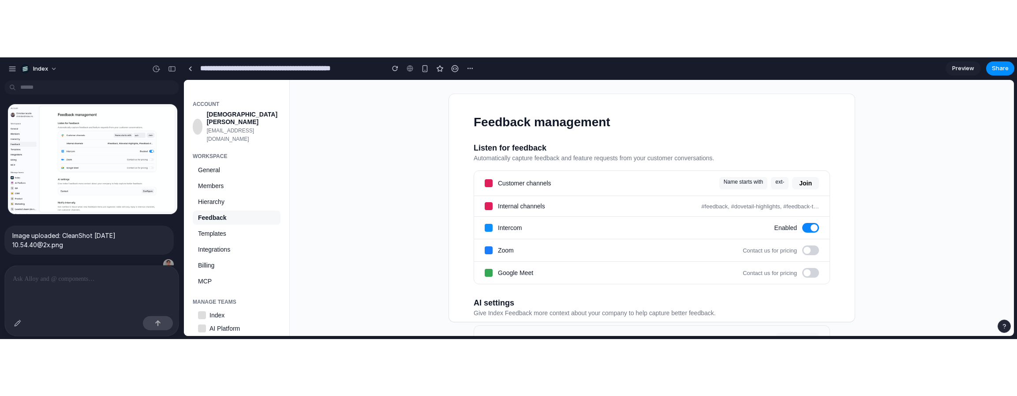
scroll to position [102, 0]
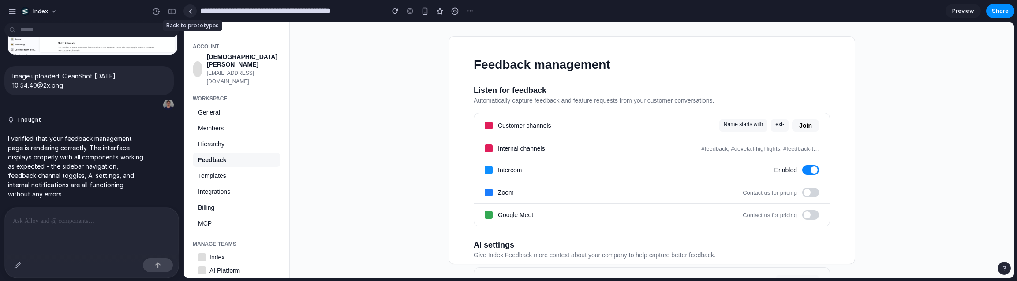
click at [192, 14] on link at bounding box center [190, 10] width 13 height 13
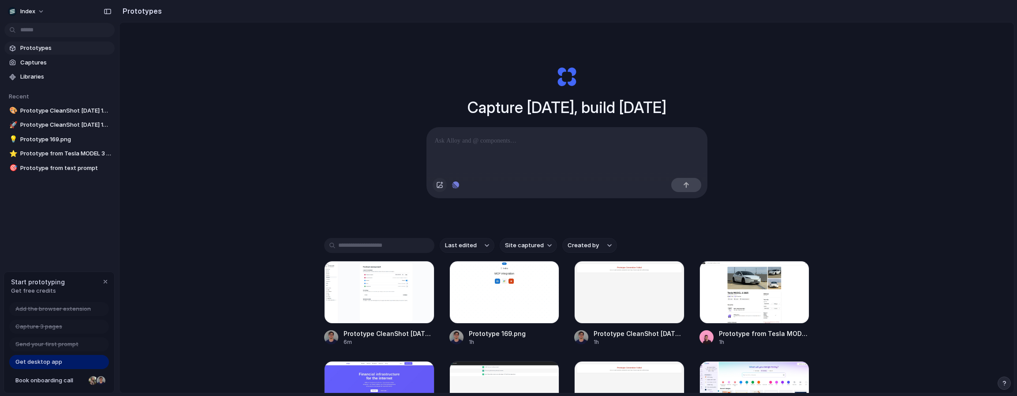
click at [439, 180] on button "button" at bounding box center [440, 185] width 14 height 14
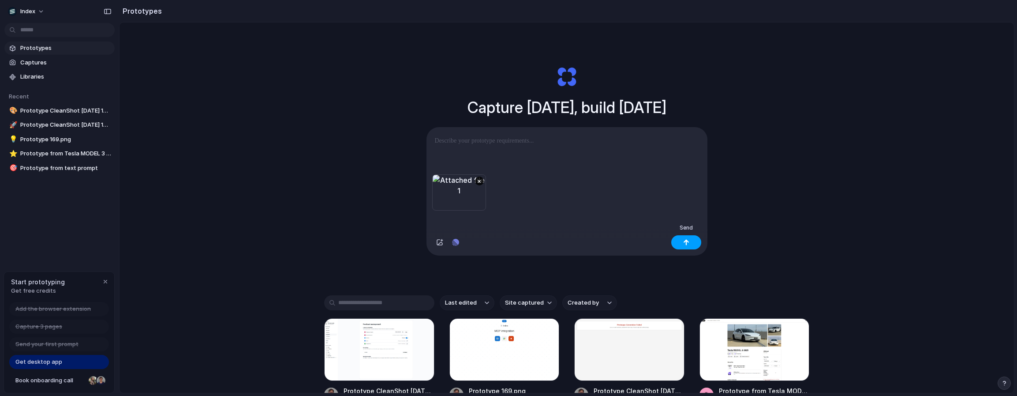
click at [685, 243] on div "button" at bounding box center [686, 242] width 6 height 6
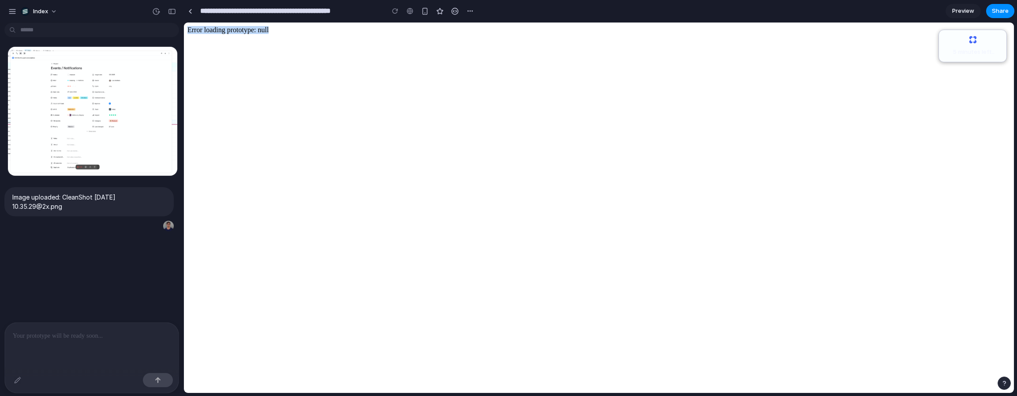
drag, startPoint x: 837, startPoint y: 130, endPoint x: 755, endPoint y: -26, distance: 176.6
click at [755, 23] on html "Error loading prototype: null" at bounding box center [599, 208] width 830 height 370
